Goal: Information Seeking & Learning: Learn about a topic

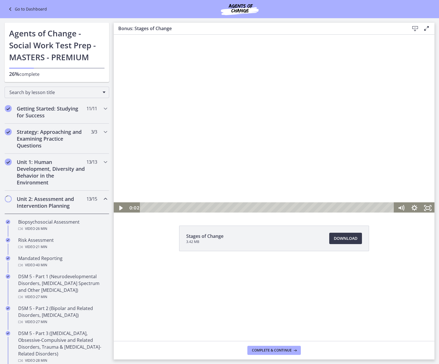
scroll to position [313, 0]
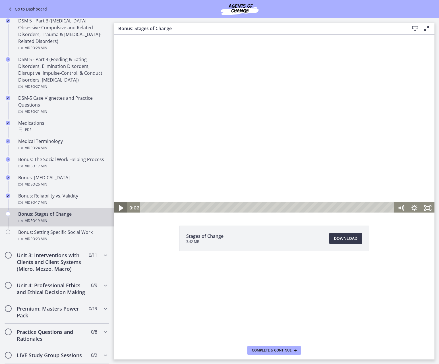
click at [121, 209] on icon "Play Video" at bounding box center [121, 208] width 4 height 6
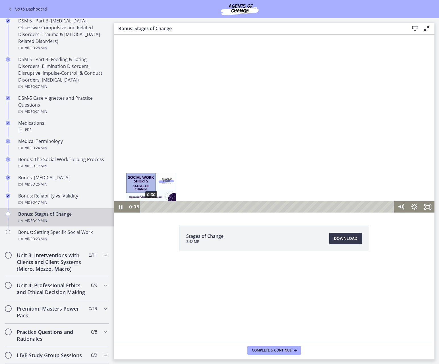
click at [151, 208] on div "0:30" at bounding box center [268, 206] width 246 height 11
click at [159, 208] on div "1:01" at bounding box center [268, 206] width 246 height 11
click at [166, 208] on div "1:37" at bounding box center [268, 206] width 246 height 11
click at [174, 236] on div "Stages of Change 3.42 MB Download Opens in a new window" at bounding box center [274, 252] width 320 height 53
click at [413, 205] on icon "Show settings menu" at bounding box center [414, 206] width 7 height 7
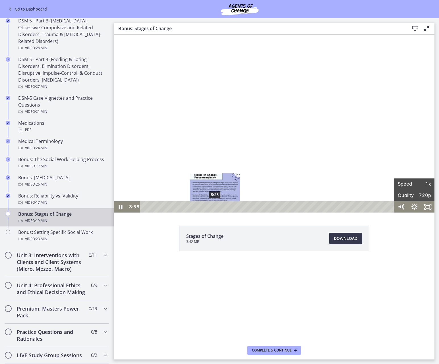
click at [215, 207] on div "5:25" at bounding box center [268, 206] width 246 height 11
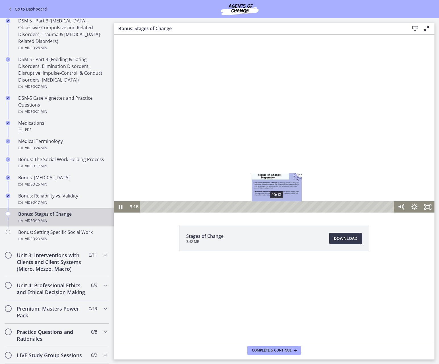
click at [277, 208] on div "10:13" at bounding box center [268, 206] width 246 height 11
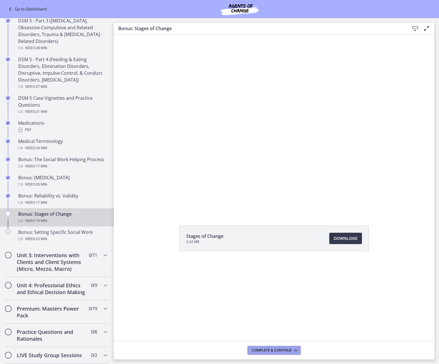
click at [276, 351] on span "Complete & continue" at bounding box center [272, 350] width 40 height 5
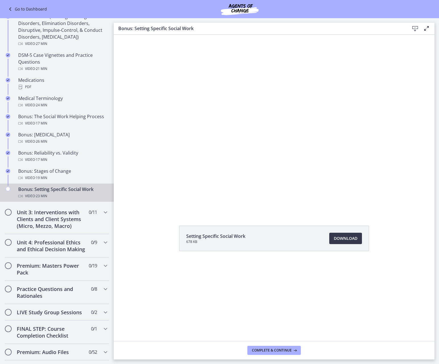
scroll to position [369, 0]
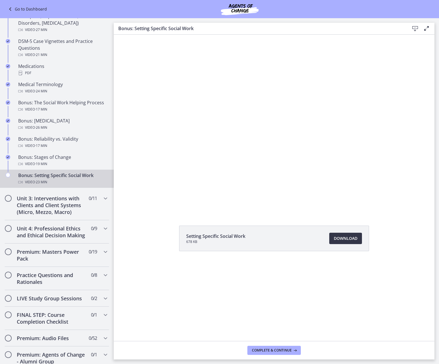
click at [340, 238] on span "Download Opens in a new window" at bounding box center [346, 238] width 24 height 7
click at [282, 349] on span "Complete & continue" at bounding box center [272, 350] width 40 height 5
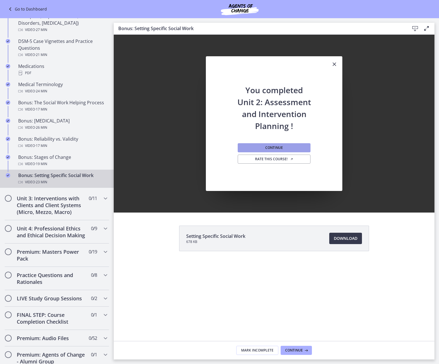
click at [262, 149] on button "Continue" at bounding box center [274, 147] width 73 height 9
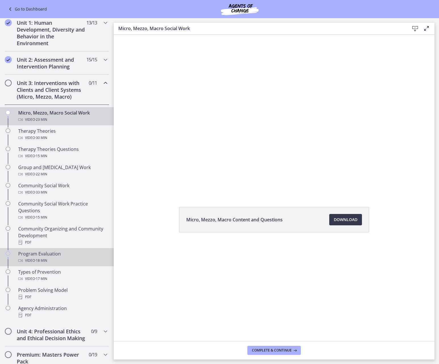
scroll to position [168, 0]
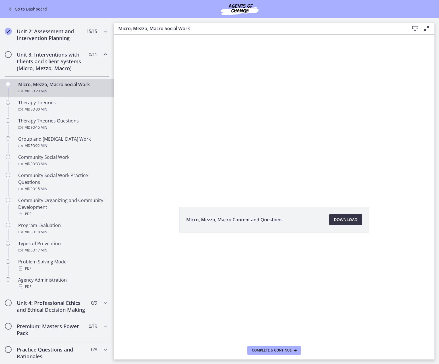
click at [351, 221] on span "Download Opens in a new window" at bounding box center [346, 219] width 24 height 7
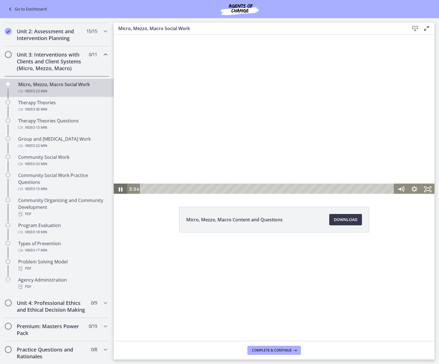
click at [119, 193] on icon "Pause" at bounding box center [120, 189] width 13 height 11
